Goal: Understand process/instructions

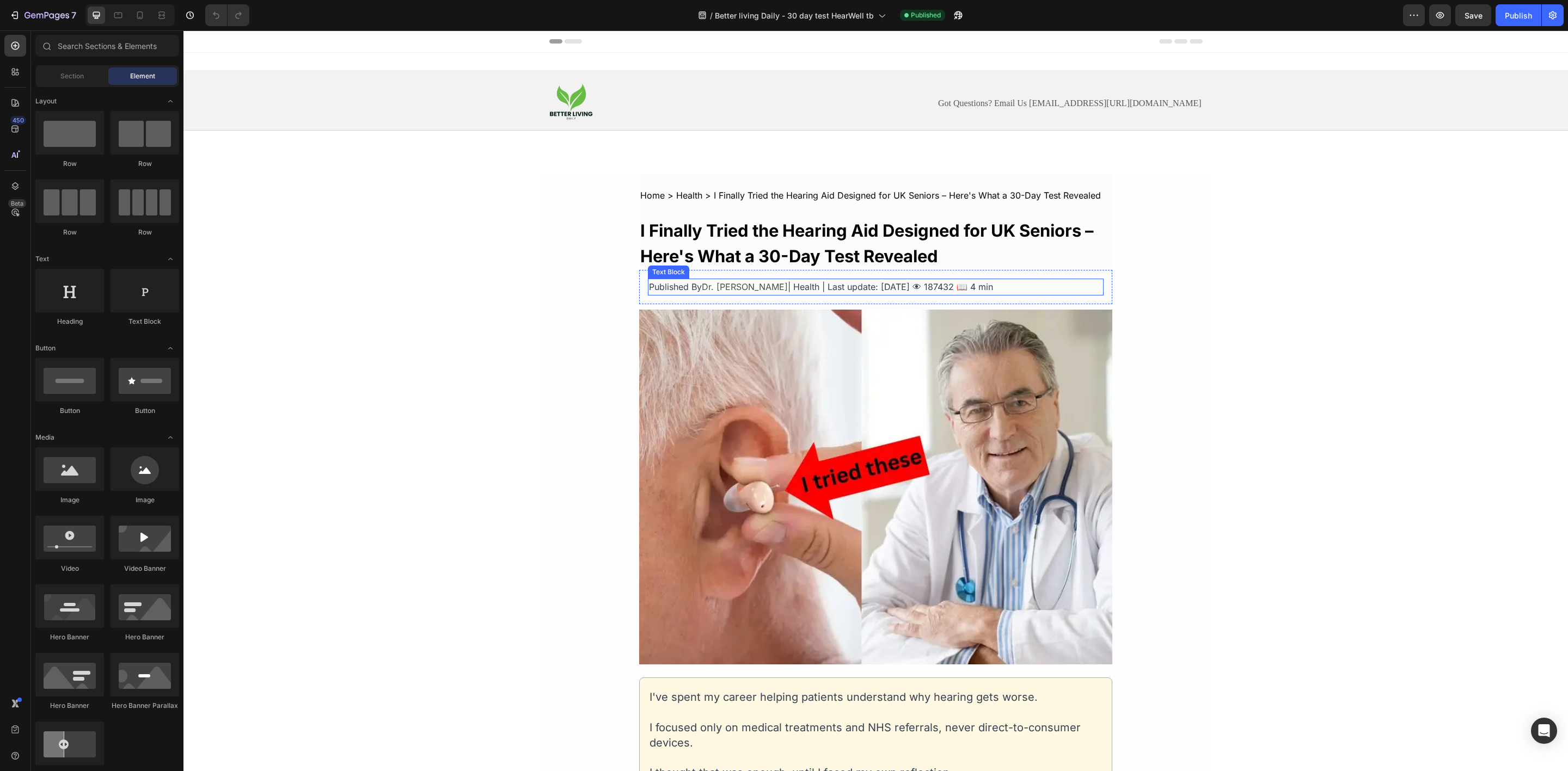
click at [835, 286] on span "| Health | Last update: [DATE] 👁 187432 📖 4 min" at bounding box center [890, 287] width 205 height 11
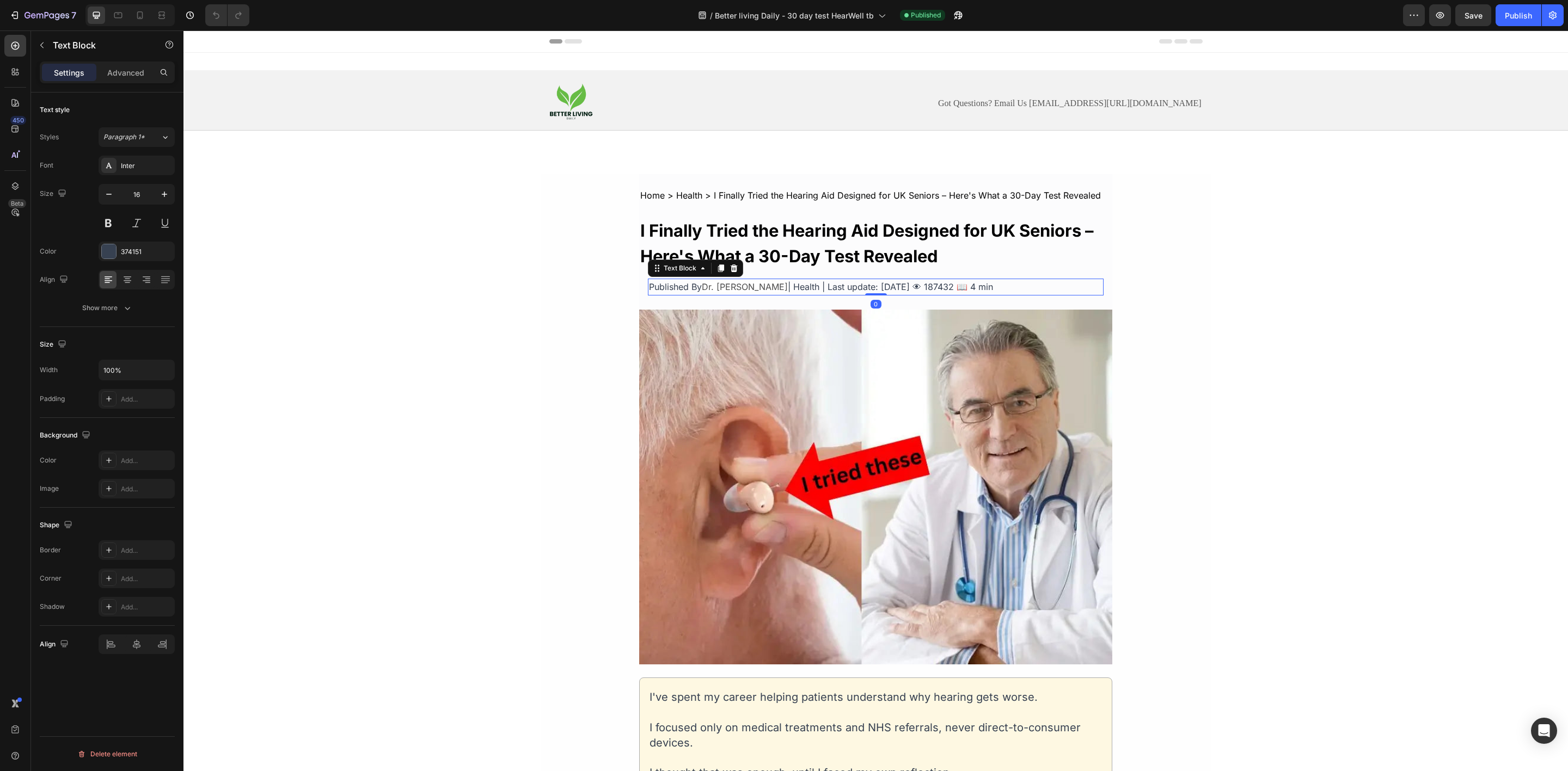
click at [869, 284] on span "| Health | Last update: [DATE] 👁 187432 📖 4 min" at bounding box center [890, 287] width 205 height 11
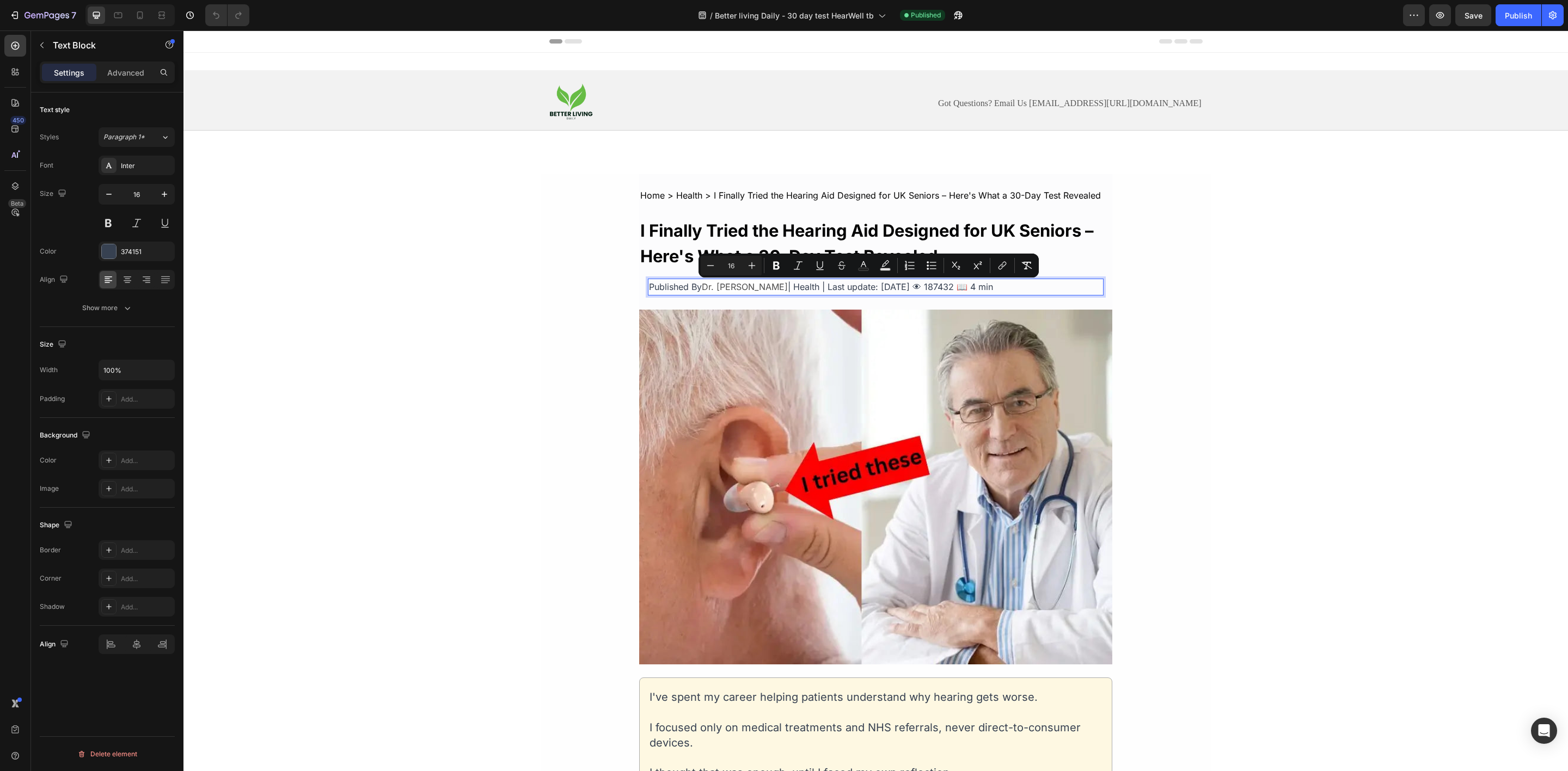
click at [895, 291] on span "| Health | Last update: [DATE] 👁 187432 📖 4 min" at bounding box center [890, 287] width 205 height 11
drag, startPoint x: 902, startPoint y: 291, endPoint x: 890, endPoint y: 289, distance: 12.2
click at [890, 289] on span "| Health | Last update: [DATE] 👁 187432 📖 4 min" at bounding box center [890, 287] width 205 height 11
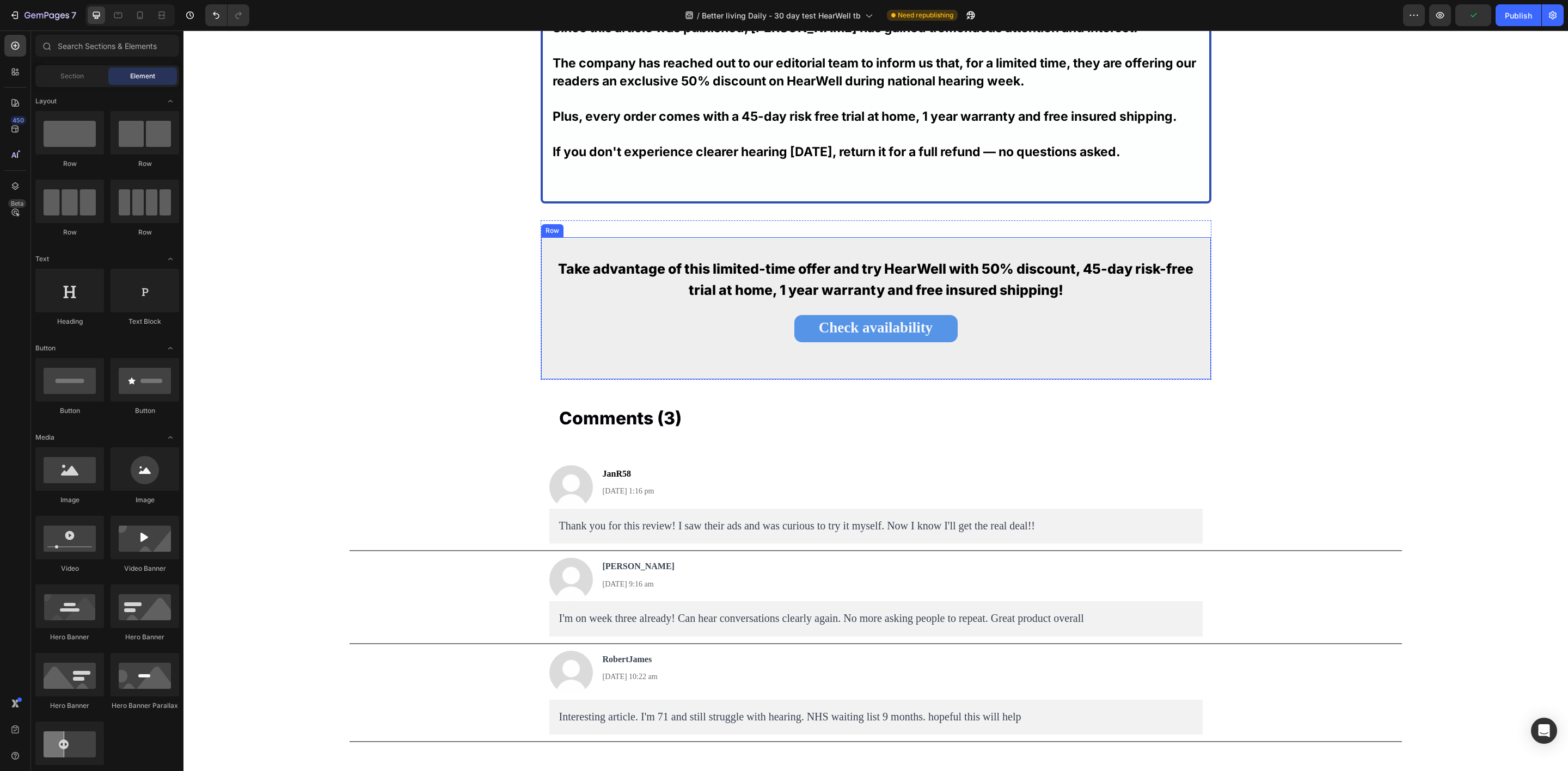
scroll to position [6858, 0]
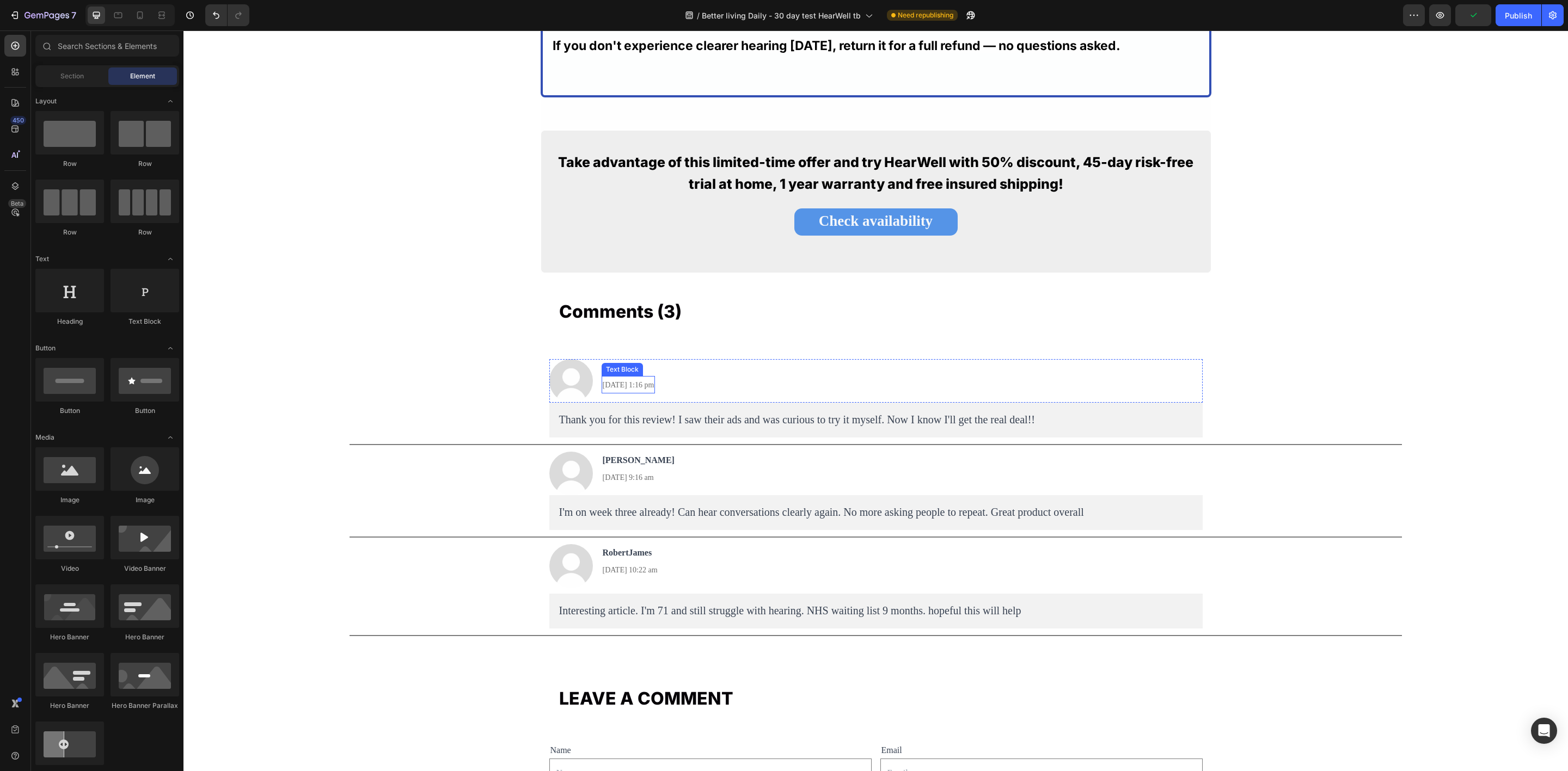
click at [603, 387] on span "[DATE] 1:16 pm" at bounding box center [628, 385] width 52 height 8
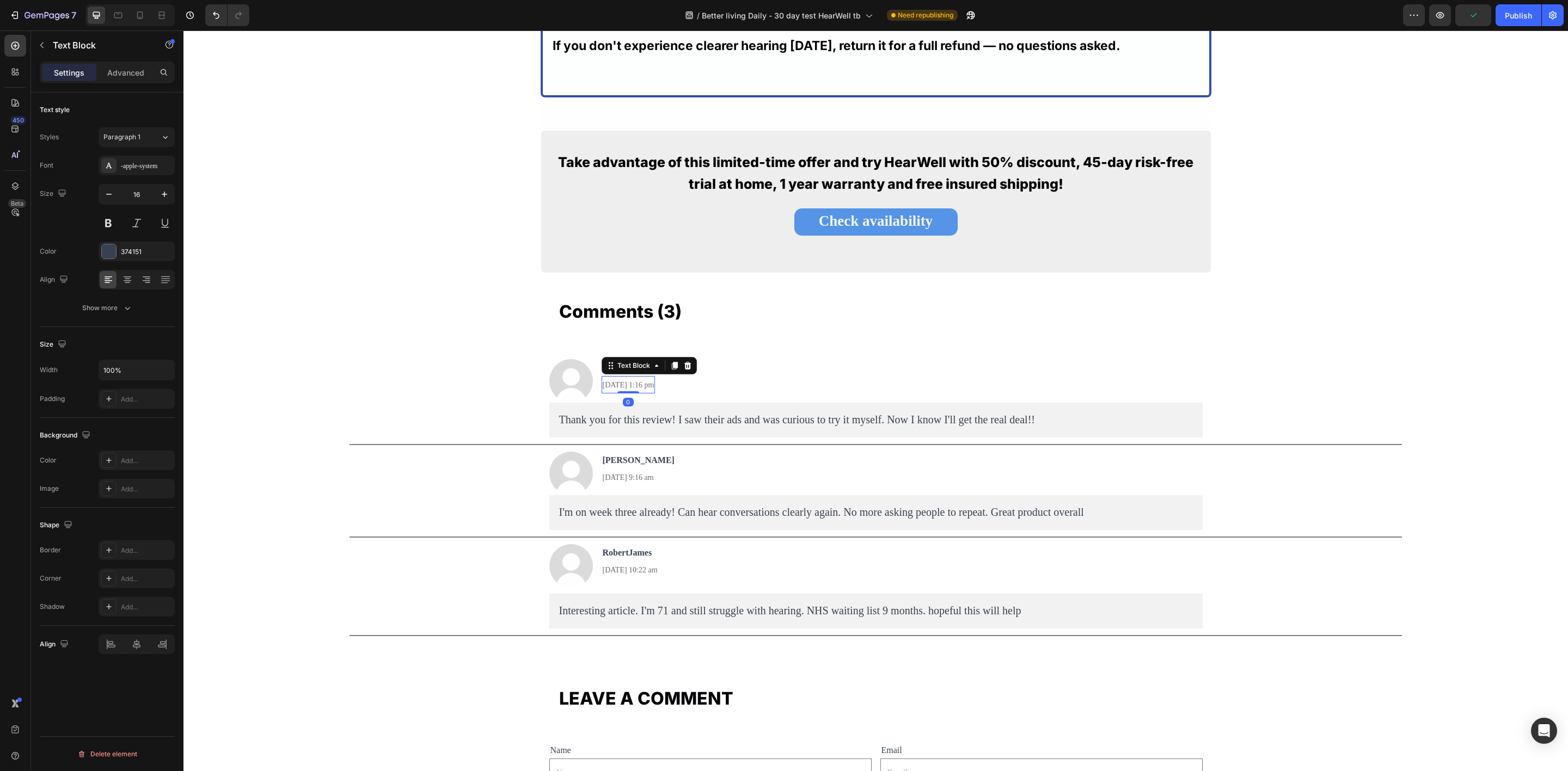
click at [603, 389] on span "[DATE] 1:16 pm" at bounding box center [628, 385] width 52 height 8
click at [603, 388] on span "[DATE] 1:16 pm" at bounding box center [628, 385] width 52 height 8
click at [603, 389] on span "[DATE] 1:16 pm" at bounding box center [628, 385] width 52 height 8
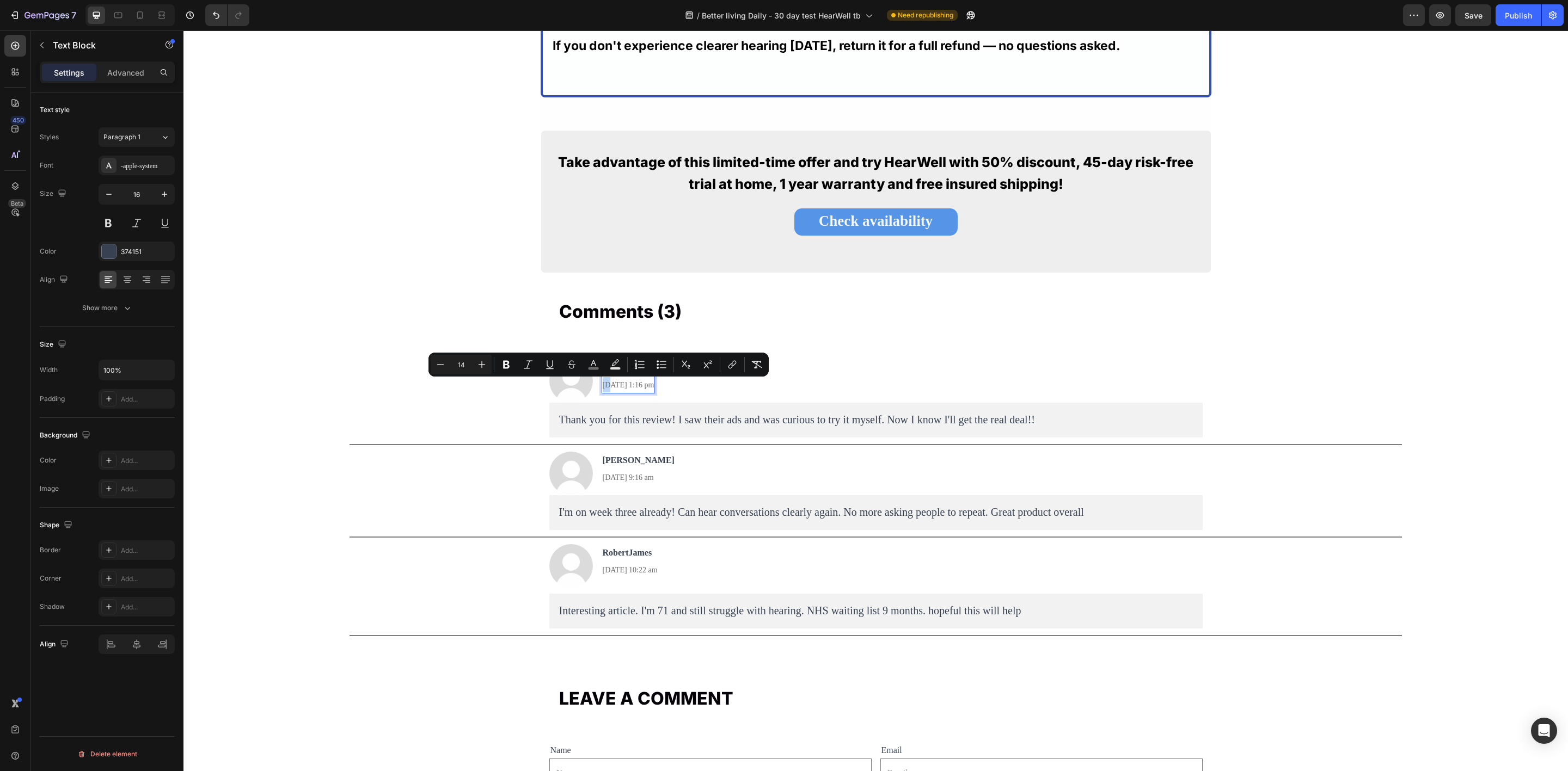
click at [603, 388] on span "[DATE] 1:16 pm" at bounding box center [628, 385] width 52 height 8
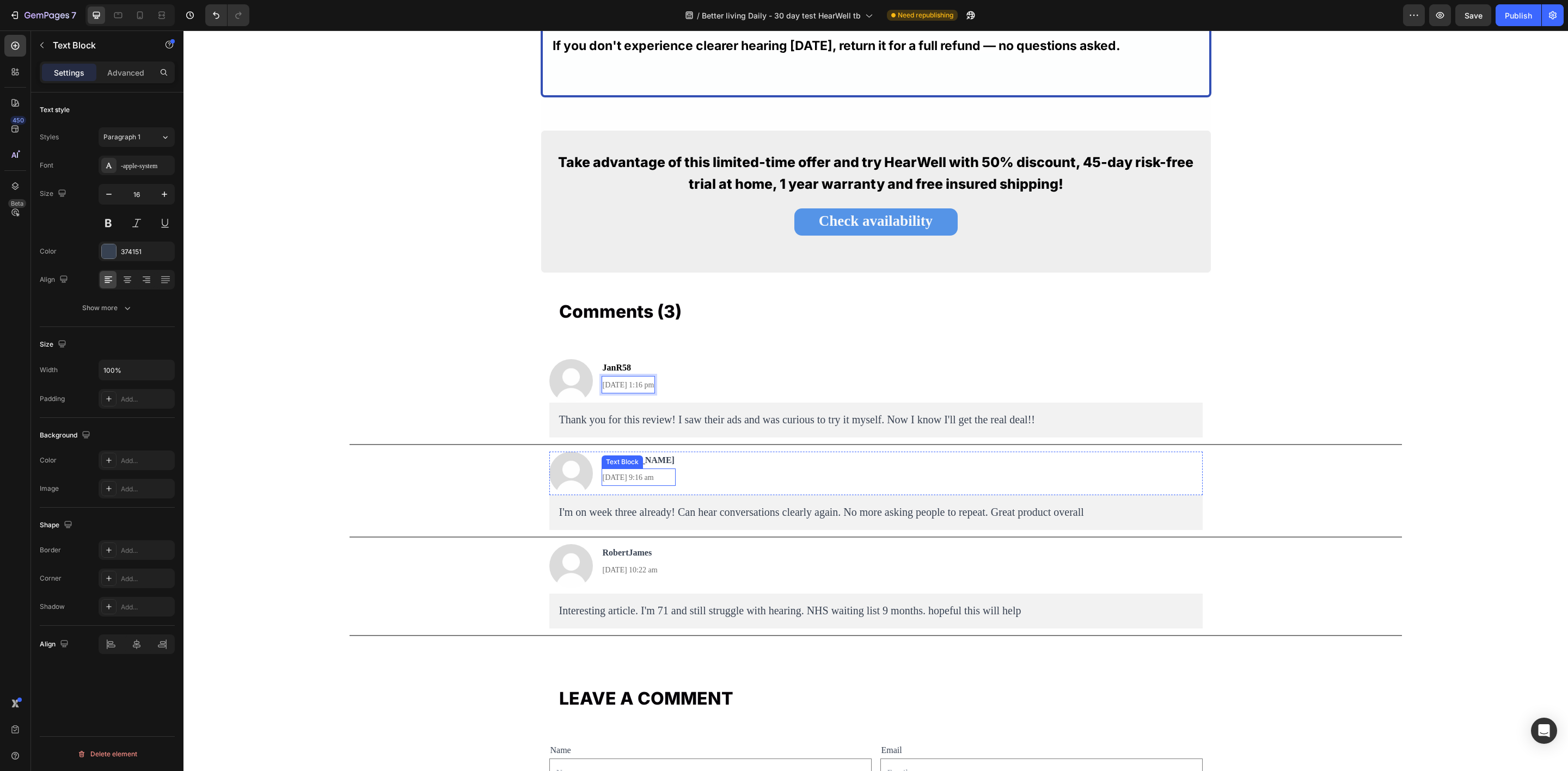
click at [609, 481] on span "[DATE] 9:16 am" at bounding box center [628, 477] width 51 height 8
click at [613, 571] on span "[DATE] 10:22 am" at bounding box center [630, 570] width 55 height 8
click at [1514, 18] on div "Publish" at bounding box center [1518, 15] width 27 height 12
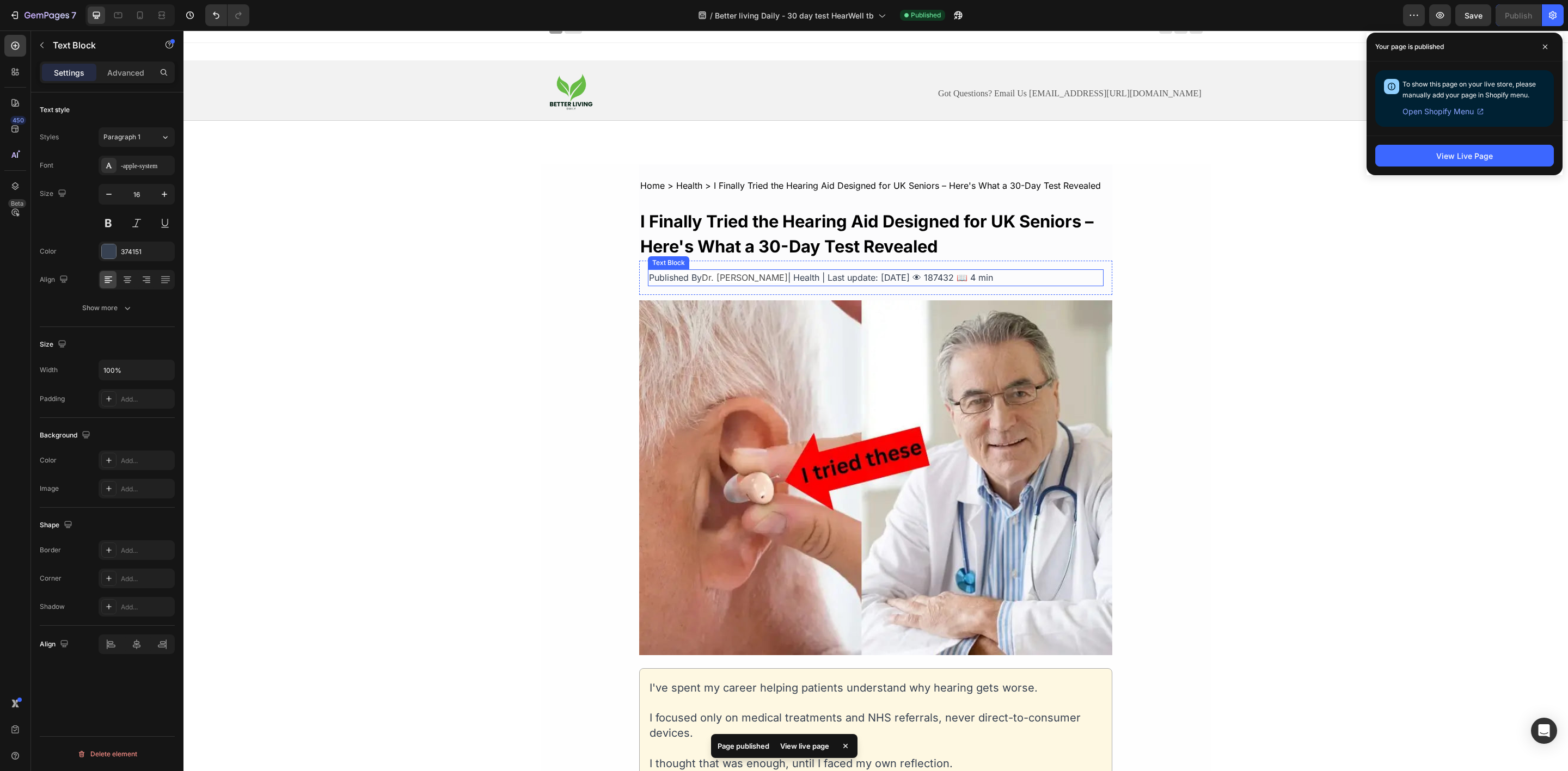
scroll to position [0, 0]
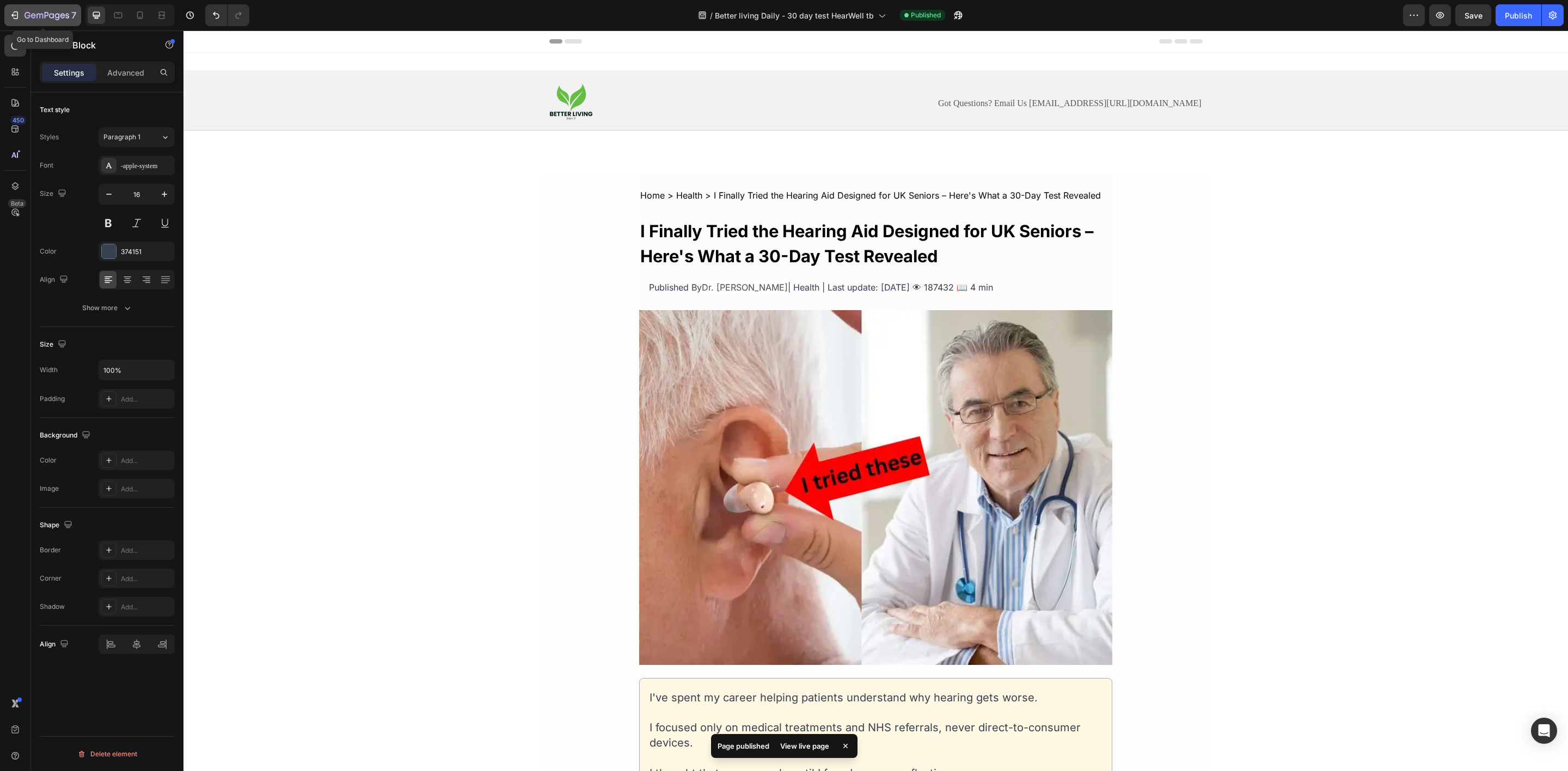
click at [24, 4] on button "7" at bounding box center [43, 15] width 77 height 22
